Goal: Check status: Check status

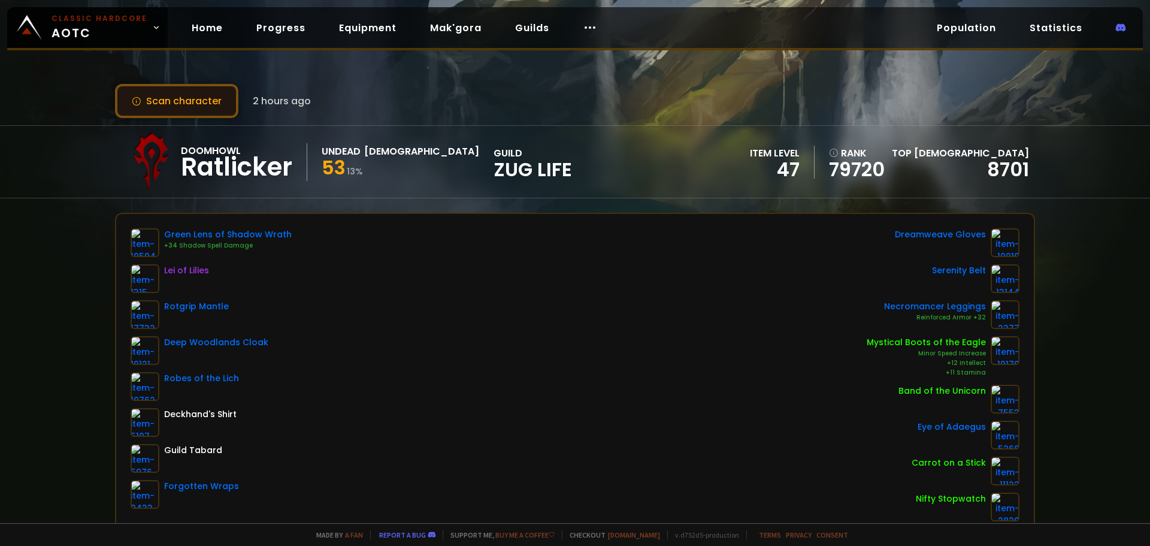
click at [201, 99] on button "Scan character" at bounding box center [176, 101] width 123 height 34
click at [200, 89] on button "Scan character" at bounding box center [176, 101] width 123 height 34
click at [151, 92] on button "Scan character" at bounding box center [176, 101] width 123 height 34
click at [200, 104] on button "Scan character" at bounding box center [176, 101] width 123 height 34
click at [207, 105] on button "Scan character" at bounding box center [176, 101] width 123 height 34
